Goal: Transaction & Acquisition: Purchase product/service

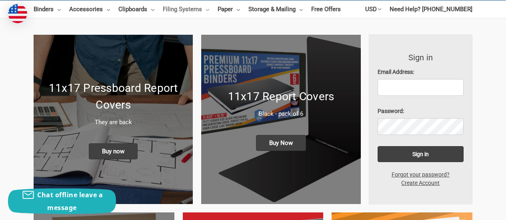
scroll to position [80, 0]
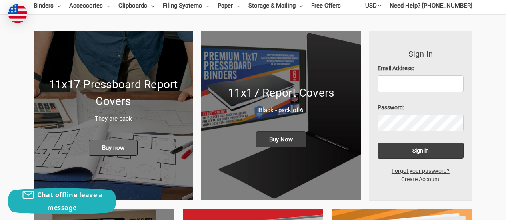
click at [117, 146] on span "Buy now" at bounding box center [113, 148] width 49 height 16
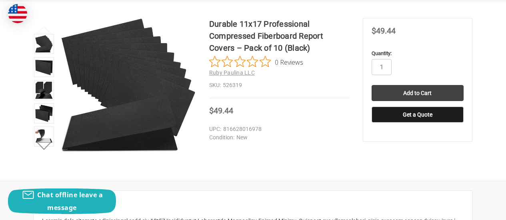
scroll to position [120, 0]
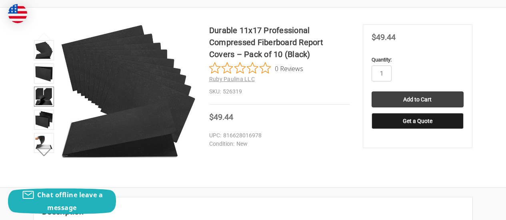
click at [45, 97] on img at bounding box center [44, 97] width 18 height 18
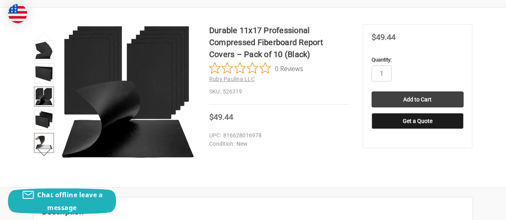
click at [42, 140] on img at bounding box center [44, 143] width 18 height 18
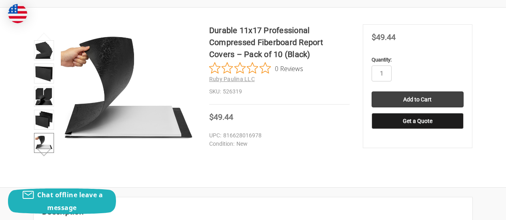
click at [46, 156] on button "Next" at bounding box center [44, 152] width 24 height 16
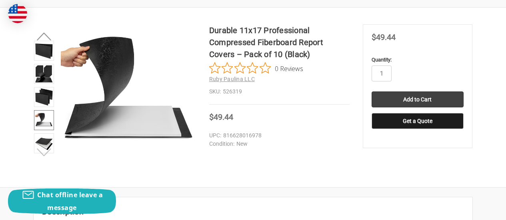
click at [46, 156] on button "Next" at bounding box center [44, 152] width 24 height 16
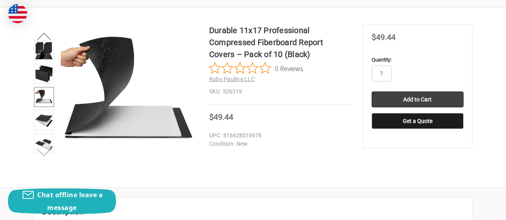
click at [46, 156] on button "Next" at bounding box center [44, 152] width 24 height 16
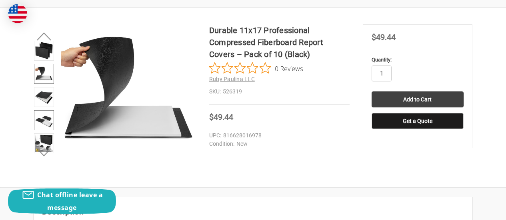
click at [46, 120] on img at bounding box center [44, 121] width 18 height 18
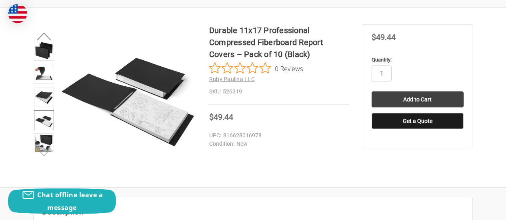
click at [45, 153] on button "Next" at bounding box center [44, 152] width 24 height 16
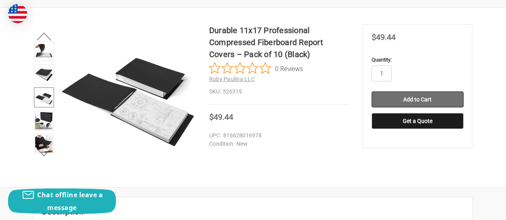
click at [389, 94] on input "Add to Cart" at bounding box center [418, 100] width 92 height 16
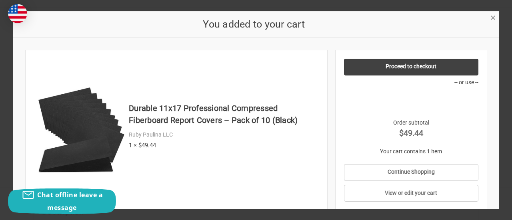
click at [493, 18] on span "×" at bounding box center [492, 18] width 5 height 12
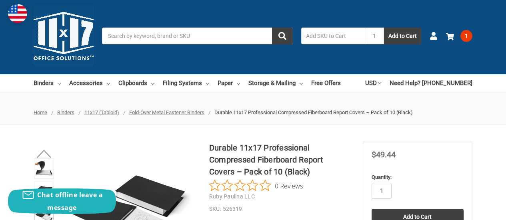
scroll to position [0, 0]
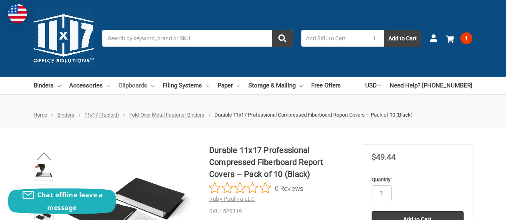
click at [131, 80] on link "Clipboards" at bounding box center [136, 86] width 36 height 18
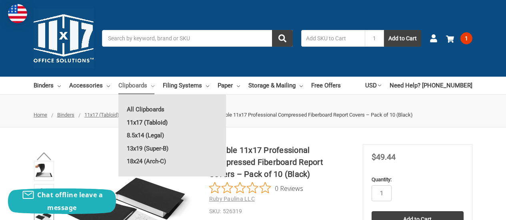
click at [148, 121] on link "11x17 (Tabloid)" at bounding box center [172, 122] width 108 height 13
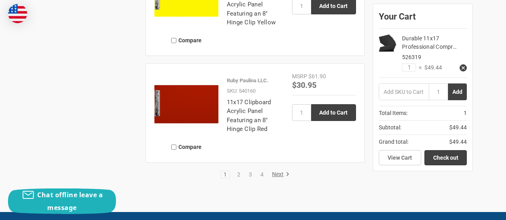
scroll to position [1728, 0]
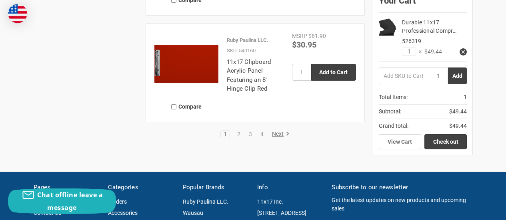
click at [238, 138] on li "2" at bounding box center [239, 134] width 10 height 8
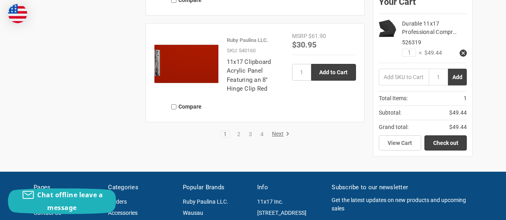
scroll to position [1688, 0]
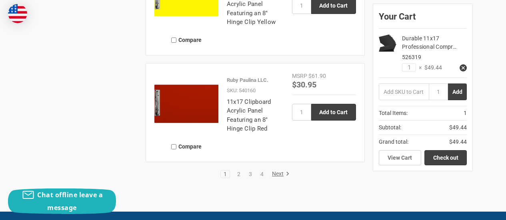
click at [210, 116] on img at bounding box center [186, 104] width 64 height 64
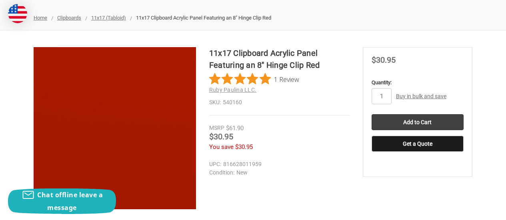
scroll to position [80, 0]
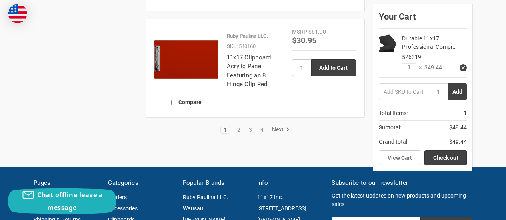
scroll to position [1760, 0]
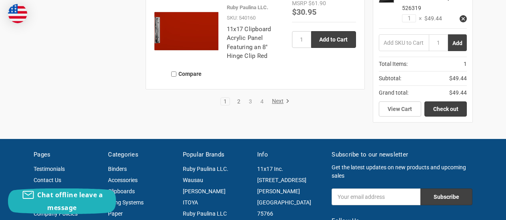
click at [238, 104] on link "2" at bounding box center [238, 102] width 9 height 6
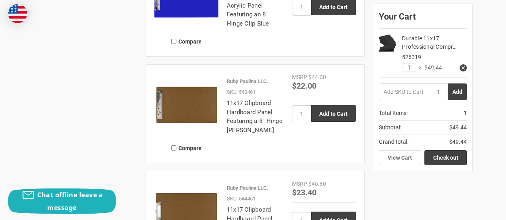
scroll to position [840, 0]
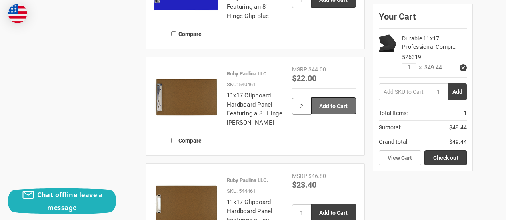
type input "2"
click at [330, 109] on input "Add to Cart" at bounding box center [333, 106] width 45 height 17
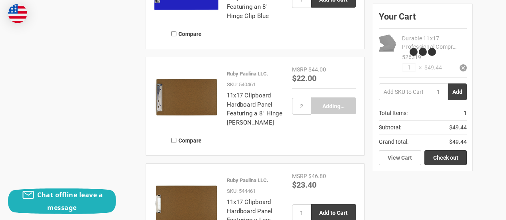
type input "Add to Cart"
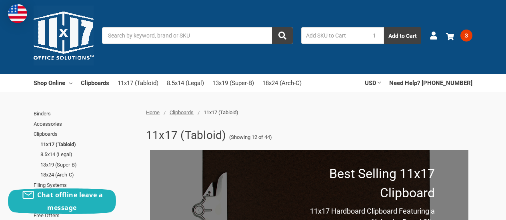
scroll to position [0, 0]
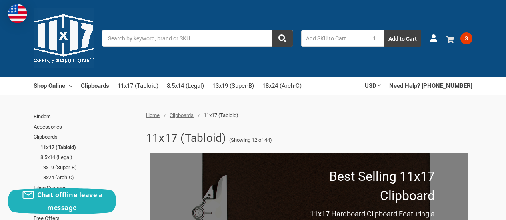
click at [457, 40] on link "3" at bounding box center [459, 38] width 26 height 21
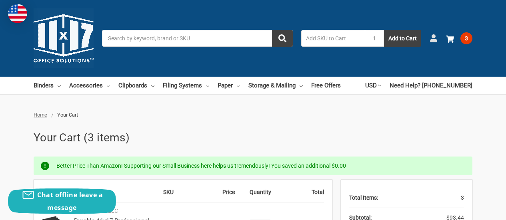
click at [432, 38] on icon at bounding box center [434, 38] width 8 height 8
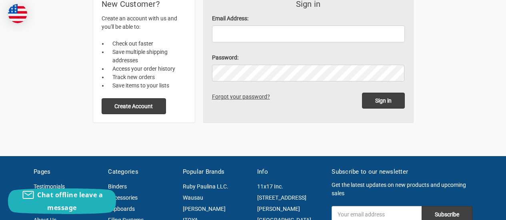
scroll to position [160, 0]
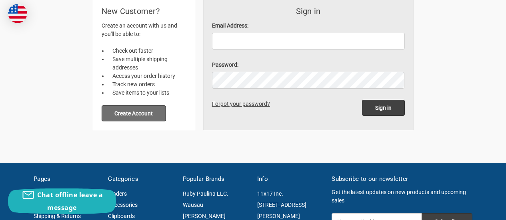
click at [154, 116] on button "Create Account" at bounding box center [134, 114] width 65 height 16
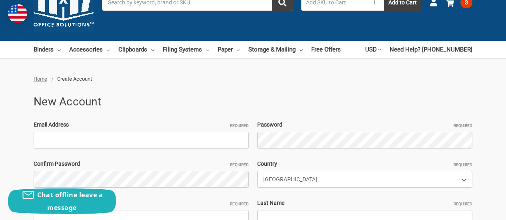
scroll to position [40, 0]
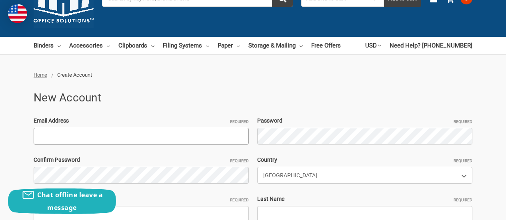
click at [123, 138] on input "Email Address Required" at bounding box center [141, 136] width 215 height 17
type input "jdewey@esisolutions.com"
type input "Jacob"
type input "Dewey"
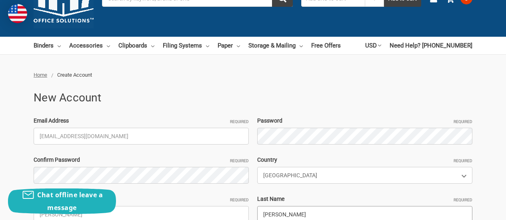
type input "622 Tayloe Rd"
type input "Energyneering solutions"
type input "Uniontown"
select select "Alabama"
type input "36786"
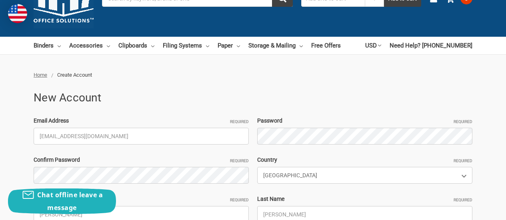
type input "8303121642"
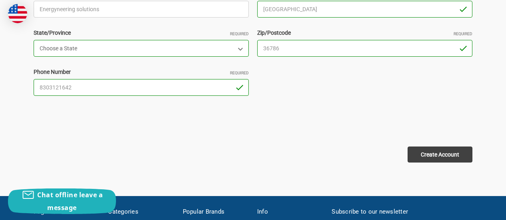
scroll to position [360, 0]
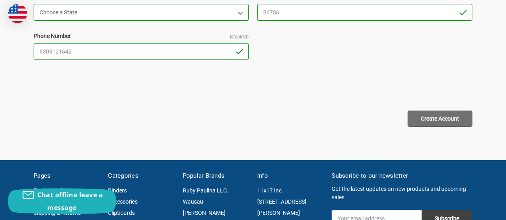
click at [410, 115] on input "Create Account" at bounding box center [440, 119] width 65 height 16
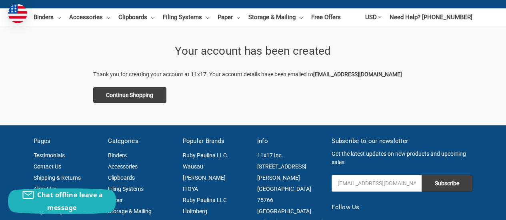
scroll to position [80, 0]
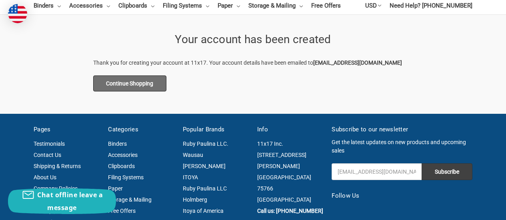
click at [155, 84] on link "Continue Shopping" at bounding box center [130, 84] width 74 height 16
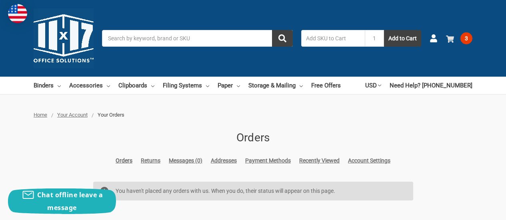
click at [466, 37] on span "3" at bounding box center [466, 38] width 12 height 12
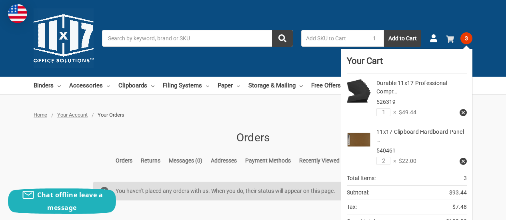
click at [450, 38] on use at bounding box center [450, 39] width 8 height 7
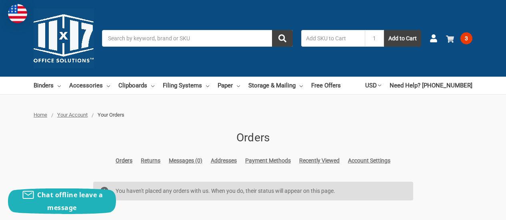
click at [450, 38] on use at bounding box center [450, 39] width 8 height 7
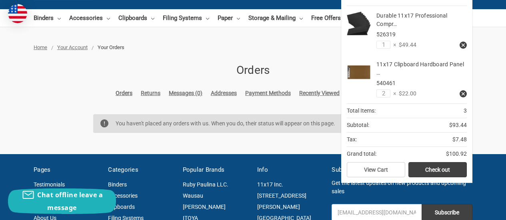
scroll to position [80, 0]
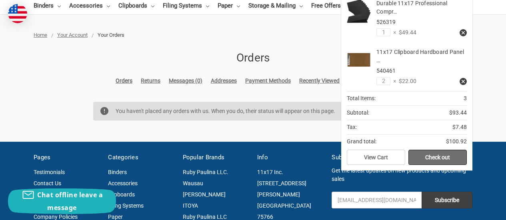
click at [423, 153] on link "Check out" at bounding box center [437, 157] width 58 height 15
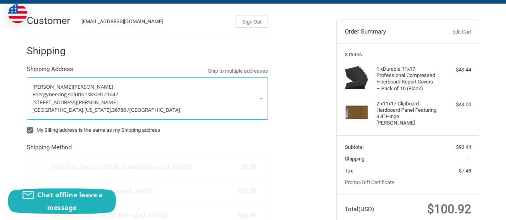
scroll to position [98, 0]
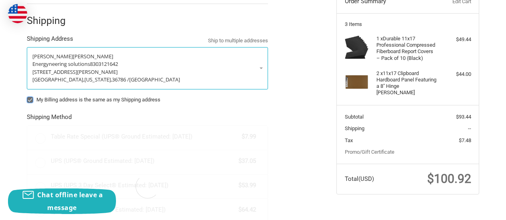
radio input "true"
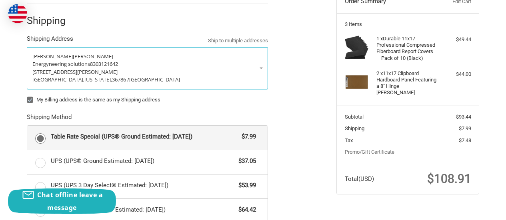
click at [67, 97] on label "My Billing address is the same as my Shipping address" at bounding box center [147, 100] width 241 height 6
click at [27, 96] on input "My Billing address is the same as my Shipping address" at bounding box center [27, 96] width 0 height 0
checkbox input "false"
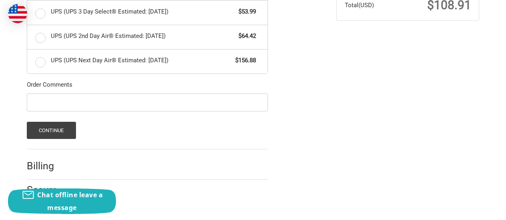
scroll to position [278, 0]
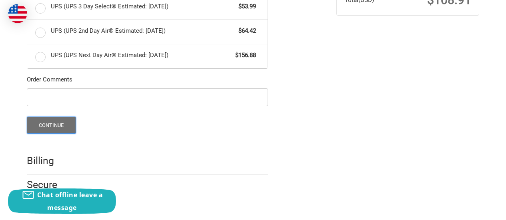
click at [64, 119] on button "Continue" at bounding box center [51, 125] width 49 height 17
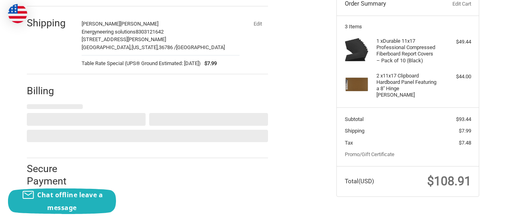
select select "US"
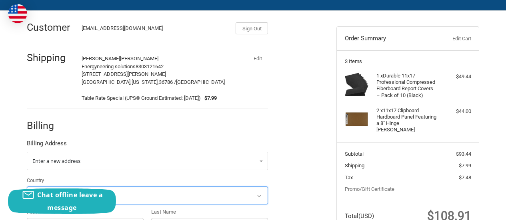
scroll to position [46, 0]
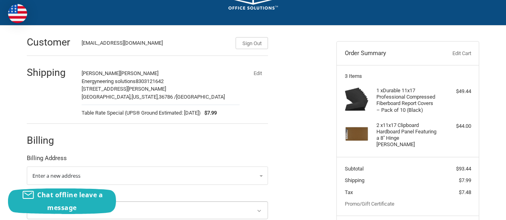
click at [66, 88] on div "Shipping Jacob Dewey Energyneering solutions 8303121642 622 Tayloe Rd Uniontown…" at bounding box center [147, 91] width 241 height 64
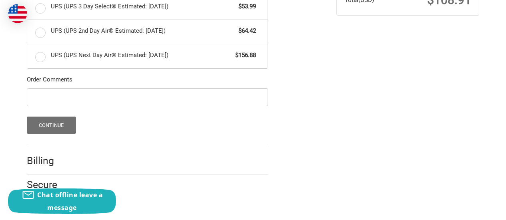
scroll to position [278, 0]
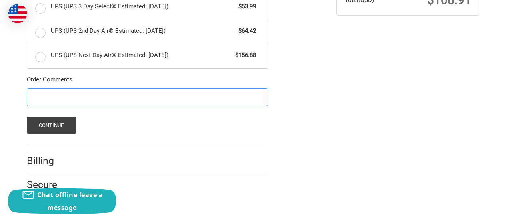
click at [69, 102] on input "Order Comments" at bounding box center [147, 97] width 241 height 18
type input "Deliver to landfill scale house"
click at [120, 131] on div "Continue" at bounding box center [147, 125] width 241 height 17
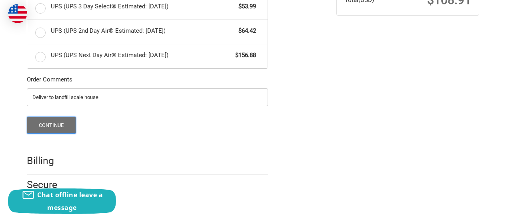
click at [72, 124] on button "Continue" at bounding box center [51, 125] width 49 height 17
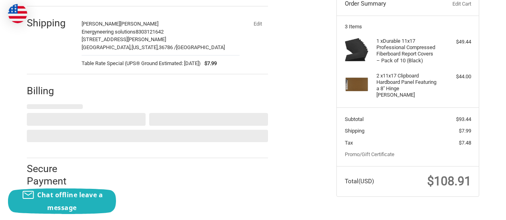
select select "US"
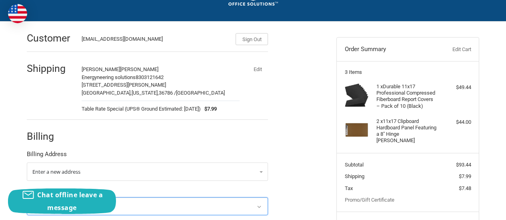
scroll to position [80, 0]
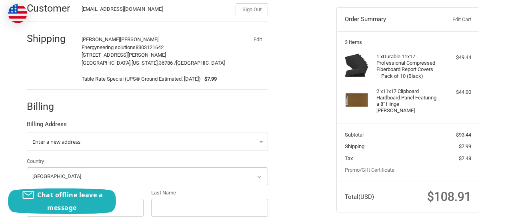
click at [55, 52] on div "Shipping Jacob Dewey Energyneering solutions 8303121642 622 Tayloe Rd Uniontown…" at bounding box center [147, 57] width 241 height 64
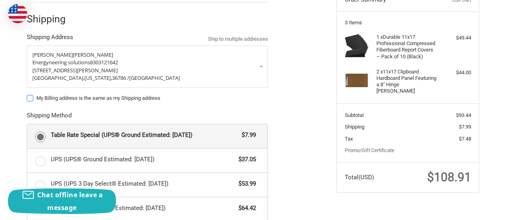
scroll to position [102, 0]
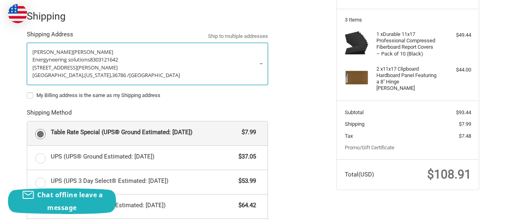
click at [90, 60] on span "Energyneering solutions" at bounding box center [61, 59] width 58 height 7
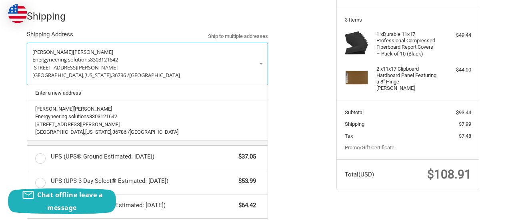
click at [104, 68] on p "622 Tayloe Rd" at bounding box center [147, 68] width 230 height 8
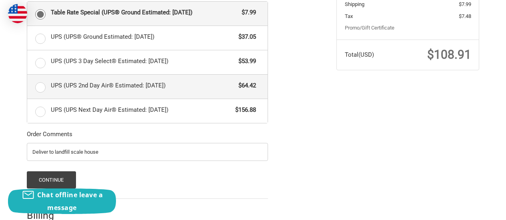
scroll to position [278, 0]
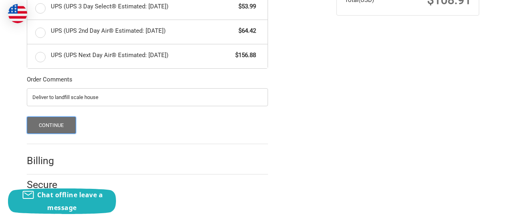
click at [74, 125] on button "Continue" at bounding box center [51, 125] width 49 height 17
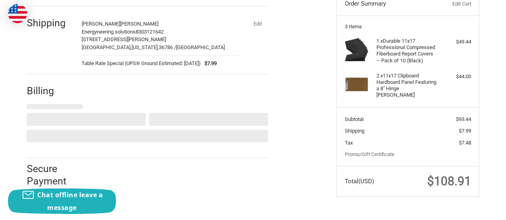
select select "US"
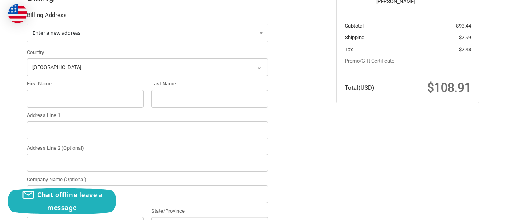
scroll to position [166, 0]
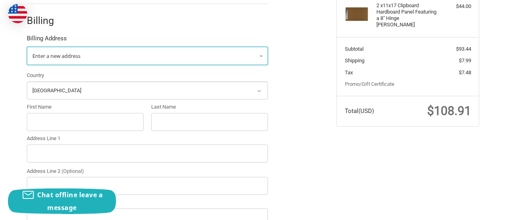
click at [88, 60] on link "Enter a new address" at bounding box center [147, 56] width 241 height 18
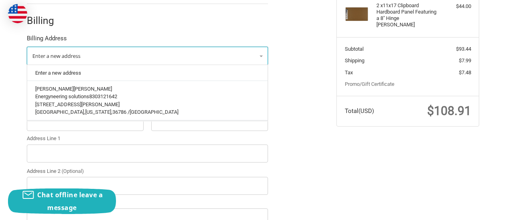
click at [88, 60] on link "Enter a new address" at bounding box center [147, 56] width 241 height 18
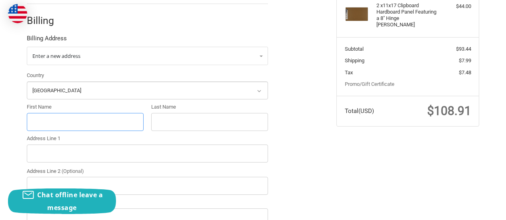
click at [74, 120] on input "First Name" at bounding box center [85, 122] width 117 height 18
type input "Dutney"
type input "Simon"
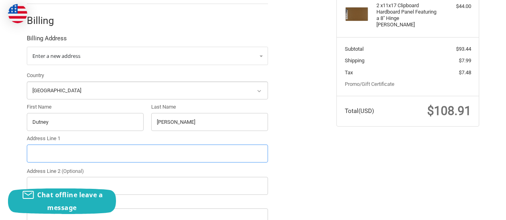
type input "660 Barclay Drive"
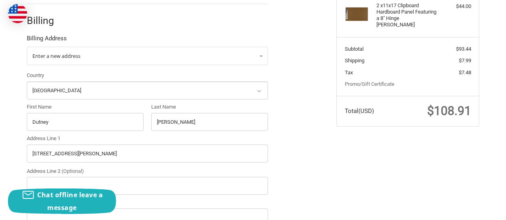
type input "Sisters"
select select "OR"
type input "97759"
type input "5145880734"
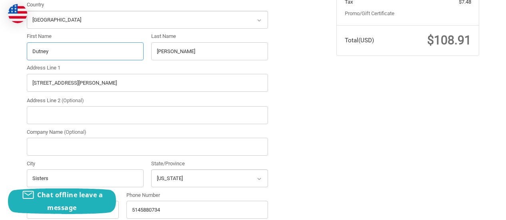
scroll to position [246, 0]
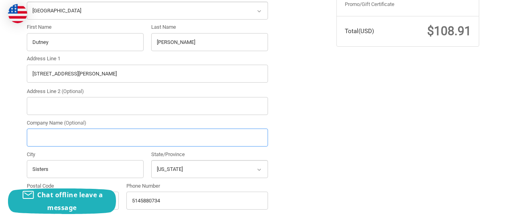
click at [84, 133] on div "Country Select a country Afghanistan Åland Islands Albania Algeria American Sam…" at bounding box center [147, 103] width 249 height 222
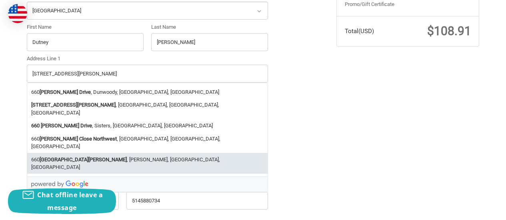
type input "Energyneering solutions"
click at [322, 104] on div "Customer jdewey@esisolutions.com Sign Out Shipping Jacob Dewey Energyneering so…" at bounding box center [176, 62] width 310 height 472
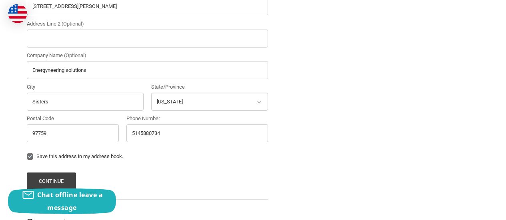
scroll to position [326, 0]
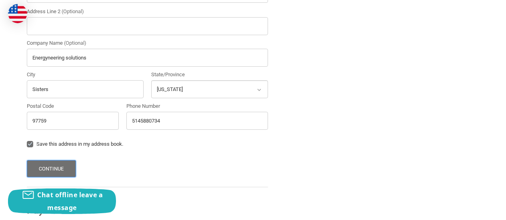
click at [66, 169] on button "Continue" at bounding box center [51, 168] width 49 height 17
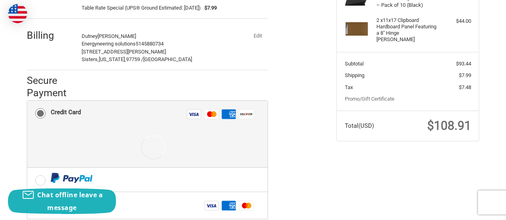
scroll to position [176, 0]
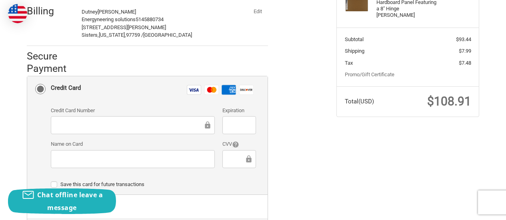
click at [127, 120] on div at bounding box center [133, 125] width 164 height 18
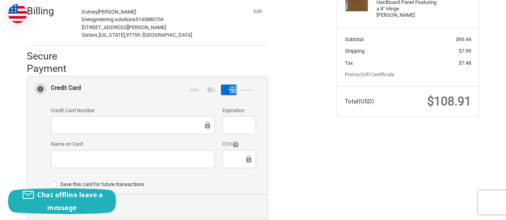
scroll to position [216, 0]
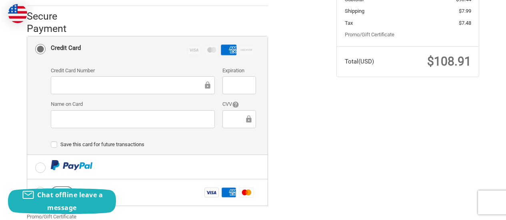
click at [102, 143] on label "Save this card for future transactions" at bounding box center [153, 145] width 205 height 6
click at [51, 141] on input "Save this card for future transactions" at bounding box center [51, 141] width 0 height 0
checkbox input "true"
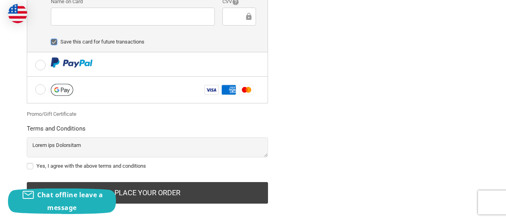
scroll to position [327, 0]
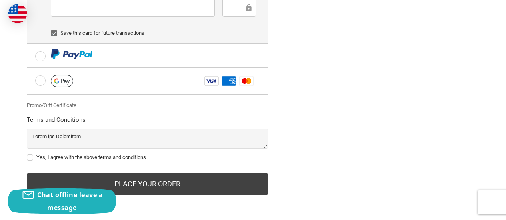
click at [79, 159] on label "Yes, I agree with the above terms and conditions" at bounding box center [147, 157] width 241 height 6
click at [27, 154] on input "Yes, I agree with the above terms and conditions" at bounding box center [27, 154] width 0 height 0
checkbox input "true"
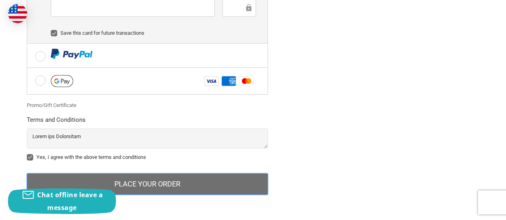
click at [243, 176] on button "Place Your Order" at bounding box center [147, 185] width 241 height 22
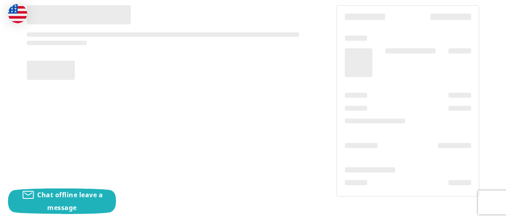
scroll to position [82, 0]
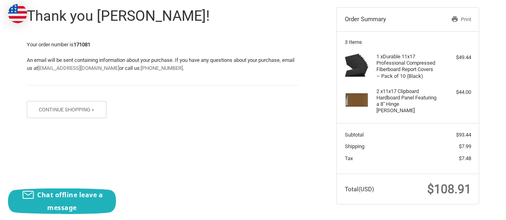
scroll to position [88, 0]
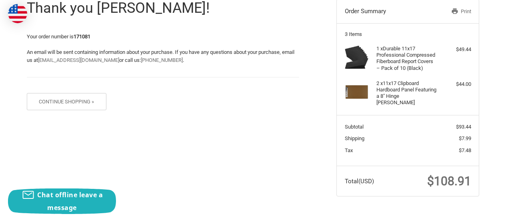
drag, startPoint x: 461, startPoint y: 10, endPoint x: 395, endPoint y: 189, distance: 191.3
click at [461, 10] on link "Print" at bounding box center [450, 12] width 41 height 8
